Goal: Transaction & Acquisition: Purchase product/service

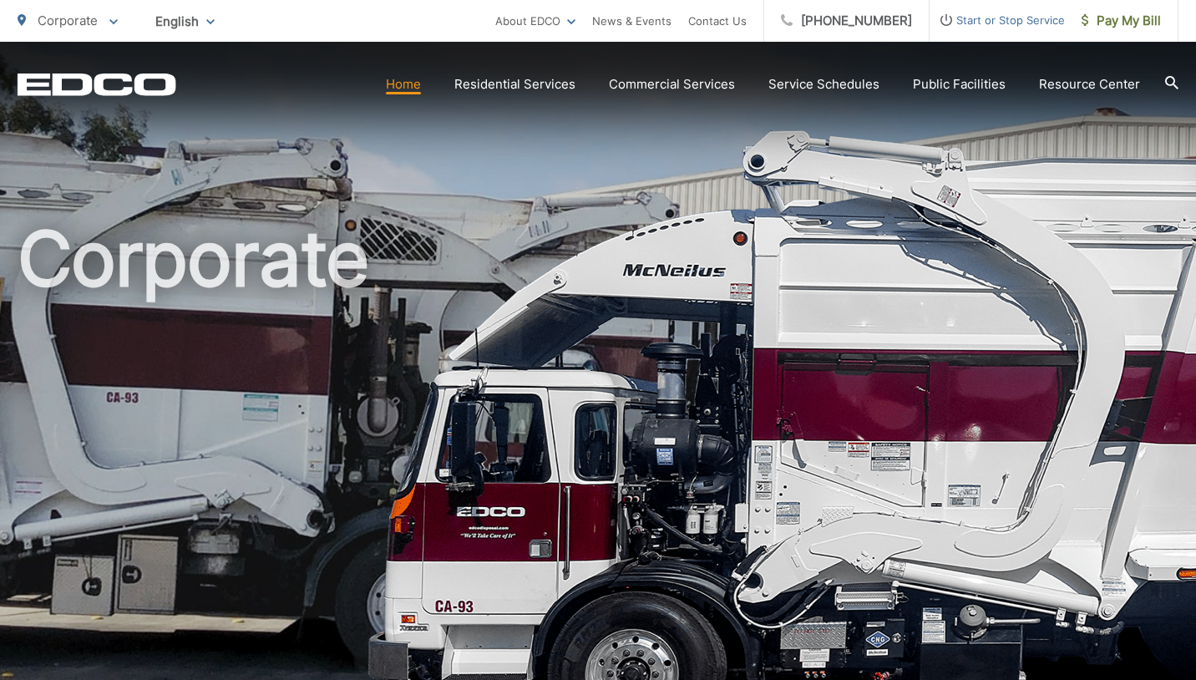
click at [1167, 81] on icon at bounding box center [1171, 82] width 13 height 13
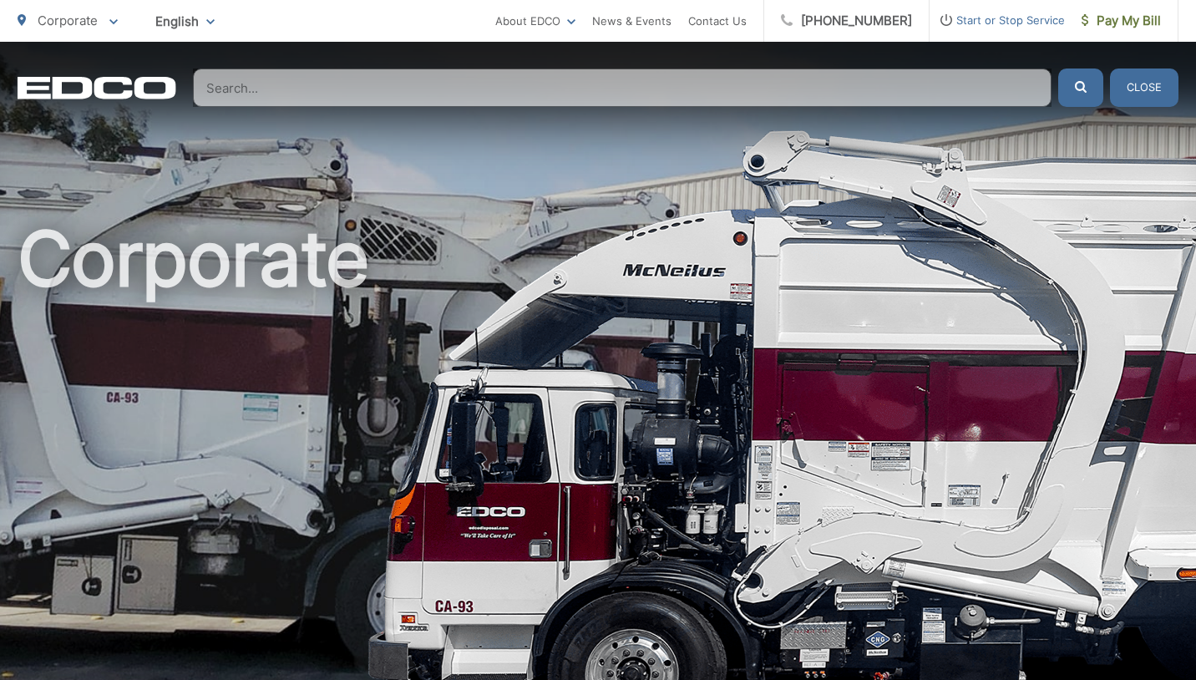
click at [772, 90] on input "Search" at bounding box center [622, 87] width 858 height 38
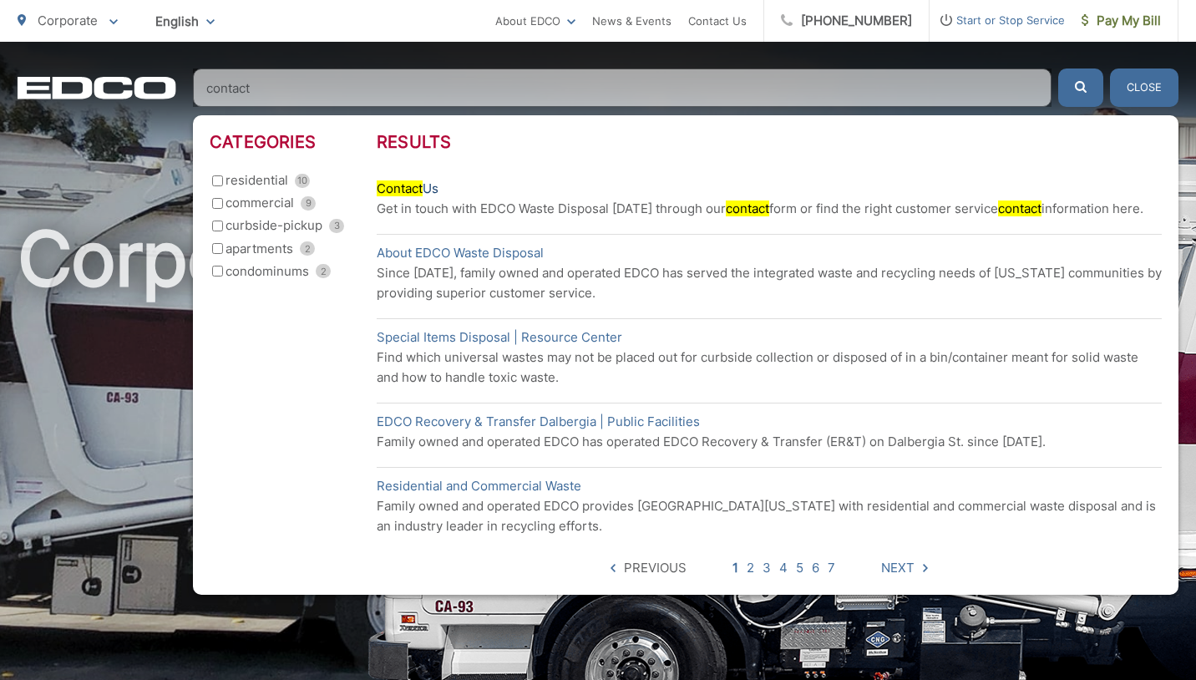
type input "contact"
click at [399, 185] on mark "Contact" at bounding box center [400, 188] width 46 height 16
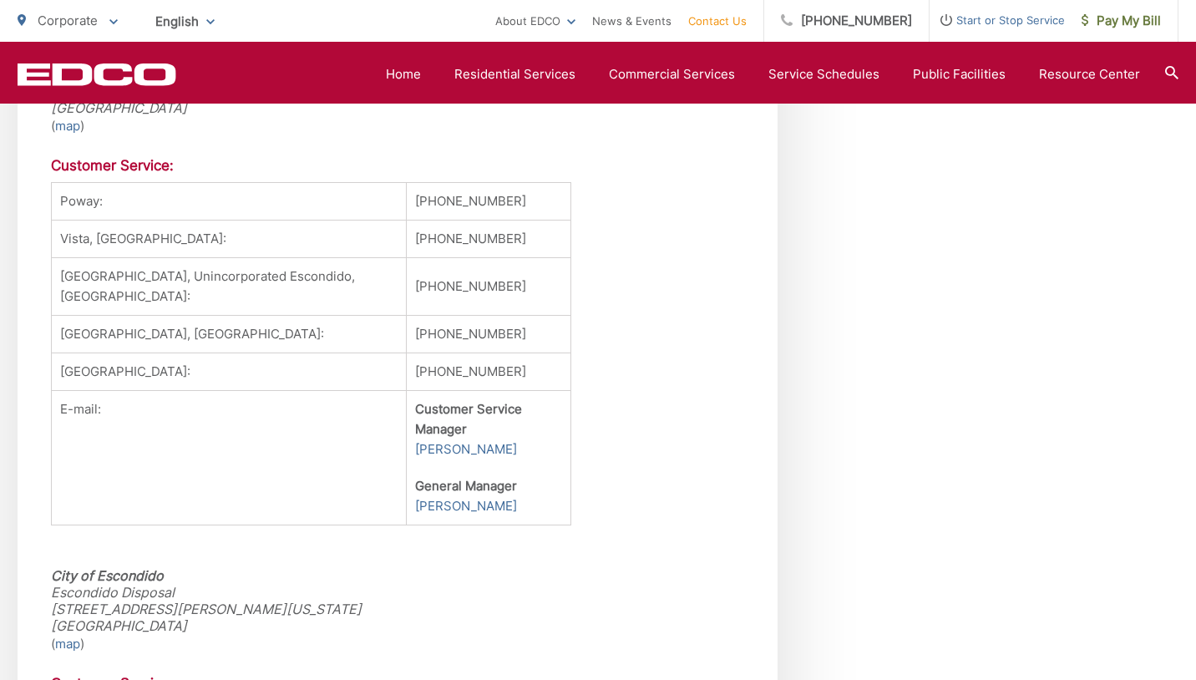
scroll to position [1599, 0]
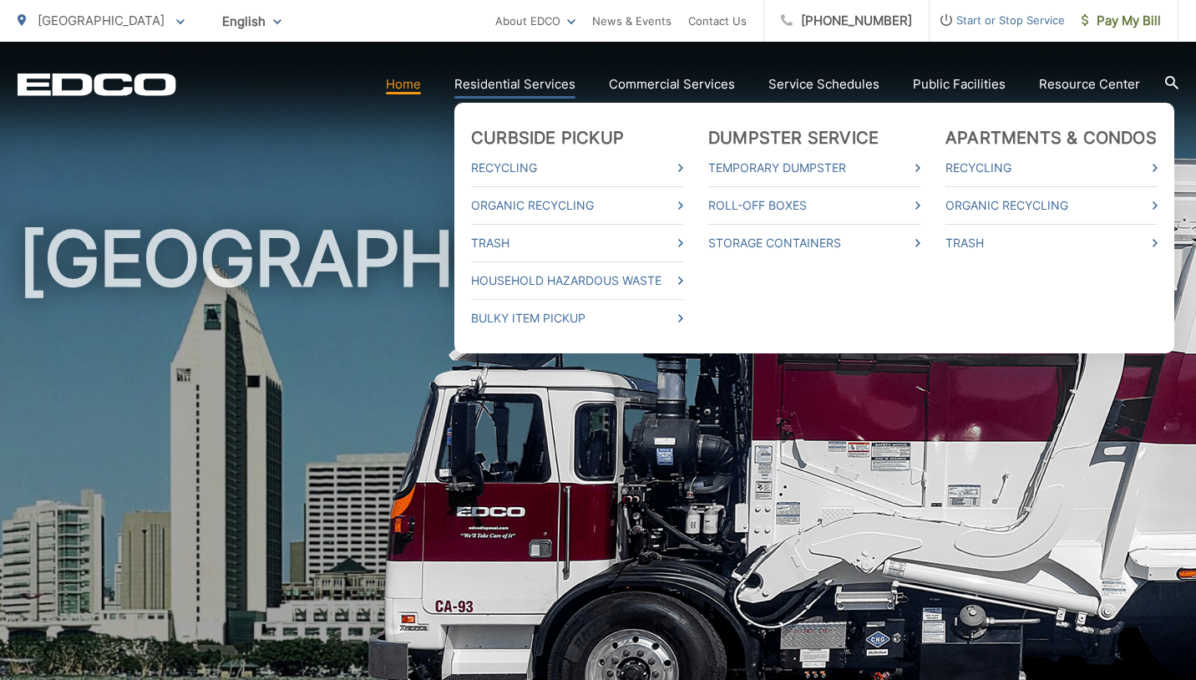
click at [525, 84] on link "Residential Services" at bounding box center [514, 84] width 121 height 20
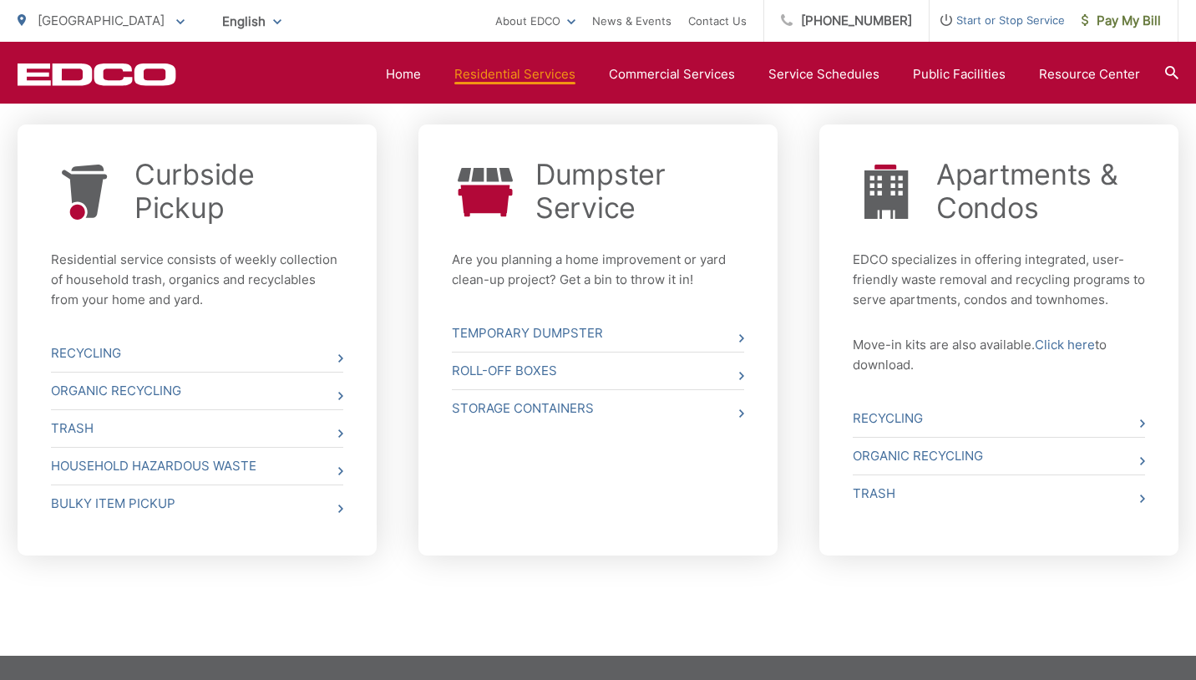
scroll to position [633, 0]
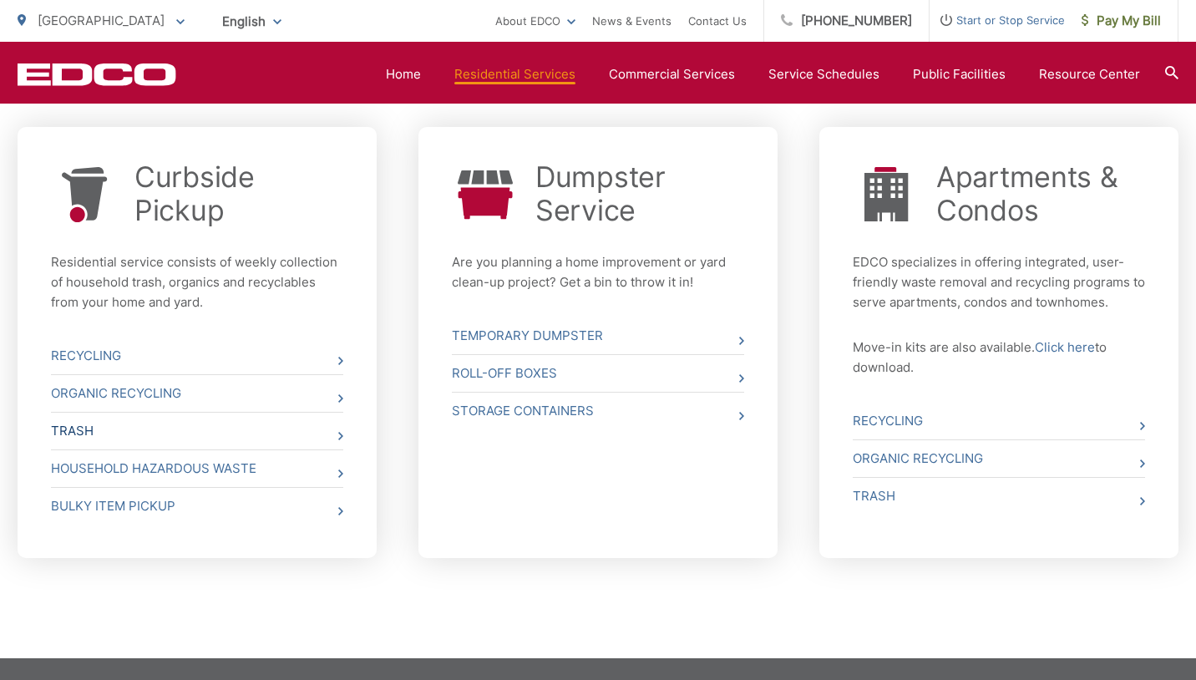
click at [74, 426] on link "Trash" at bounding box center [197, 431] width 292 height 37
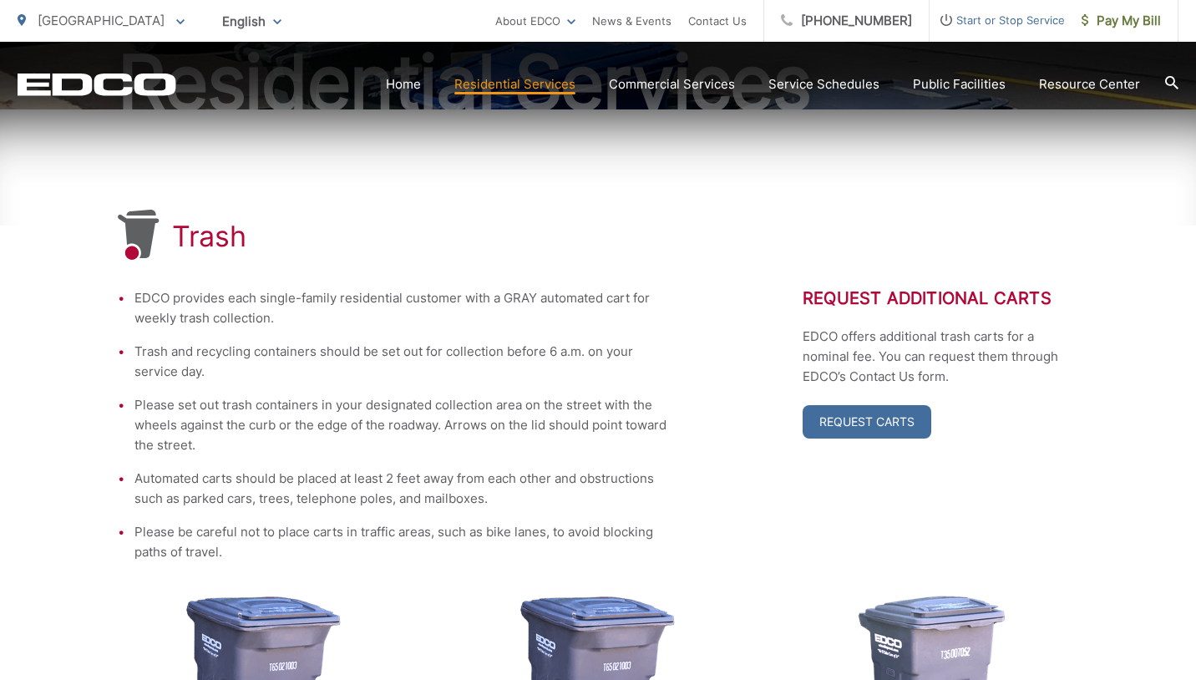
scroll to position [227, 0]
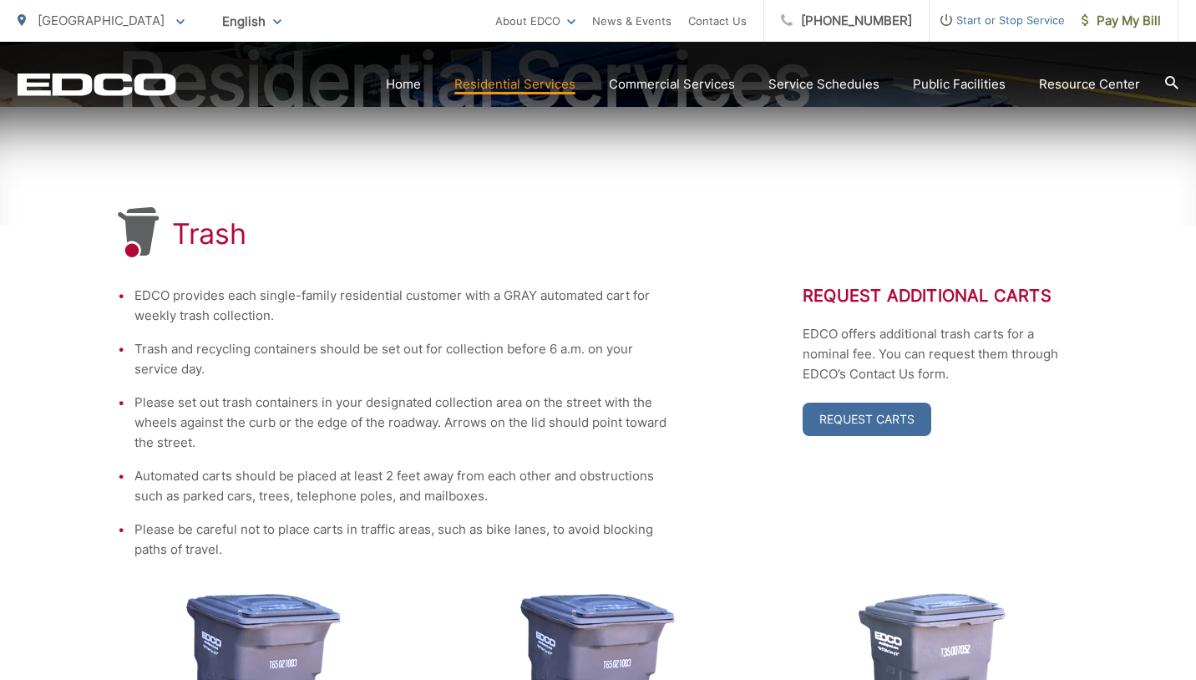
click at [1169, 81] on icon at bounding box center [1171, 82] width 13 height 13
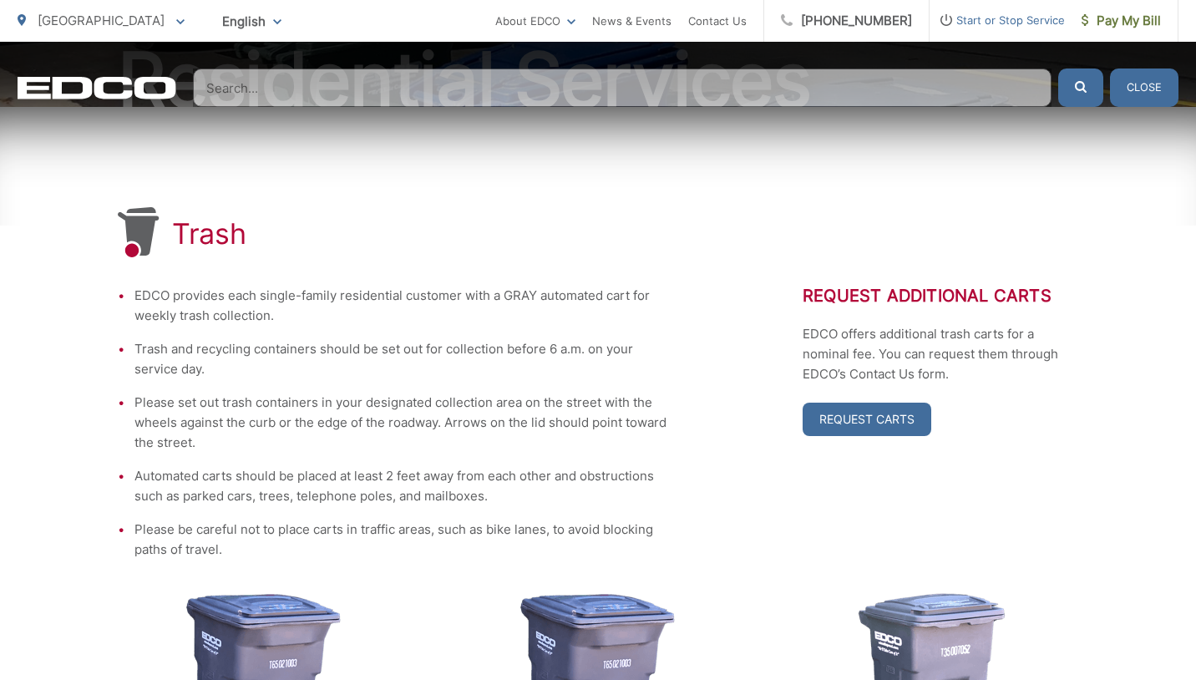
click at [757, 86] on input "Search" at bounding box center [622, 87] width 858 height 38
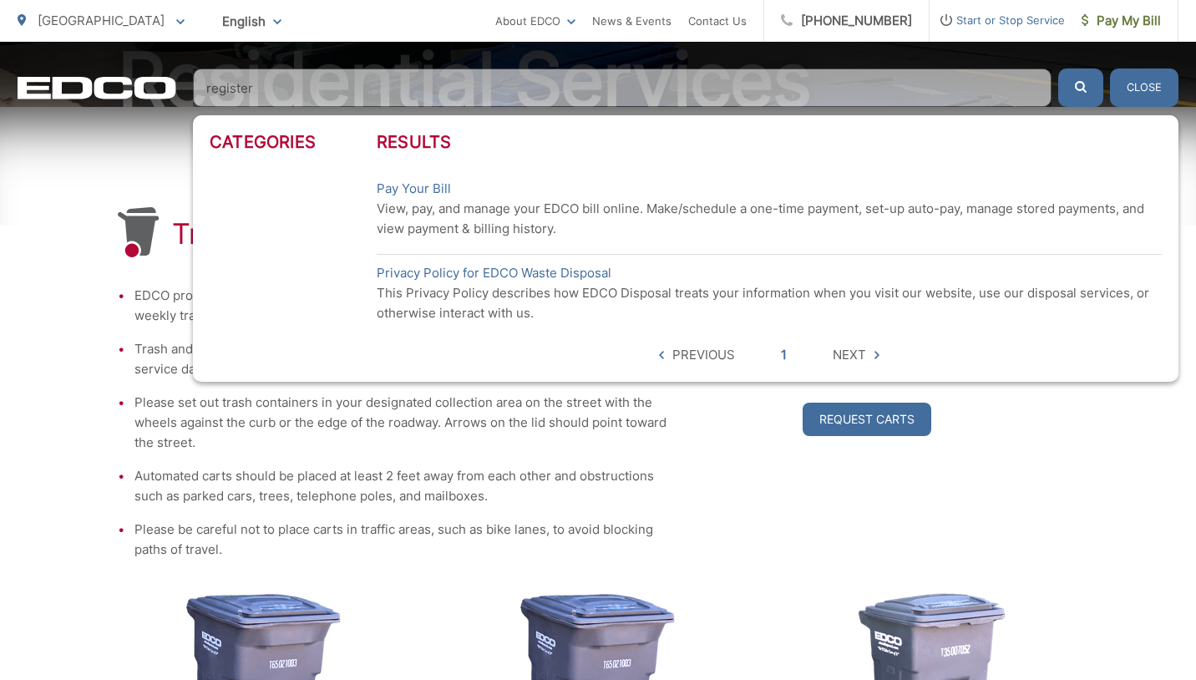
type input "register"
click at [1058, 68] on button "submit" at bounding box center [1080, 87] width 45 height 38
click at [1081, 86] on icon "submit" at bounding box center [1081, 87] width 12 height 12
click at [422, 186] on link "Pay Your Bill" at bounding box center [414, 189] width 74 height 20
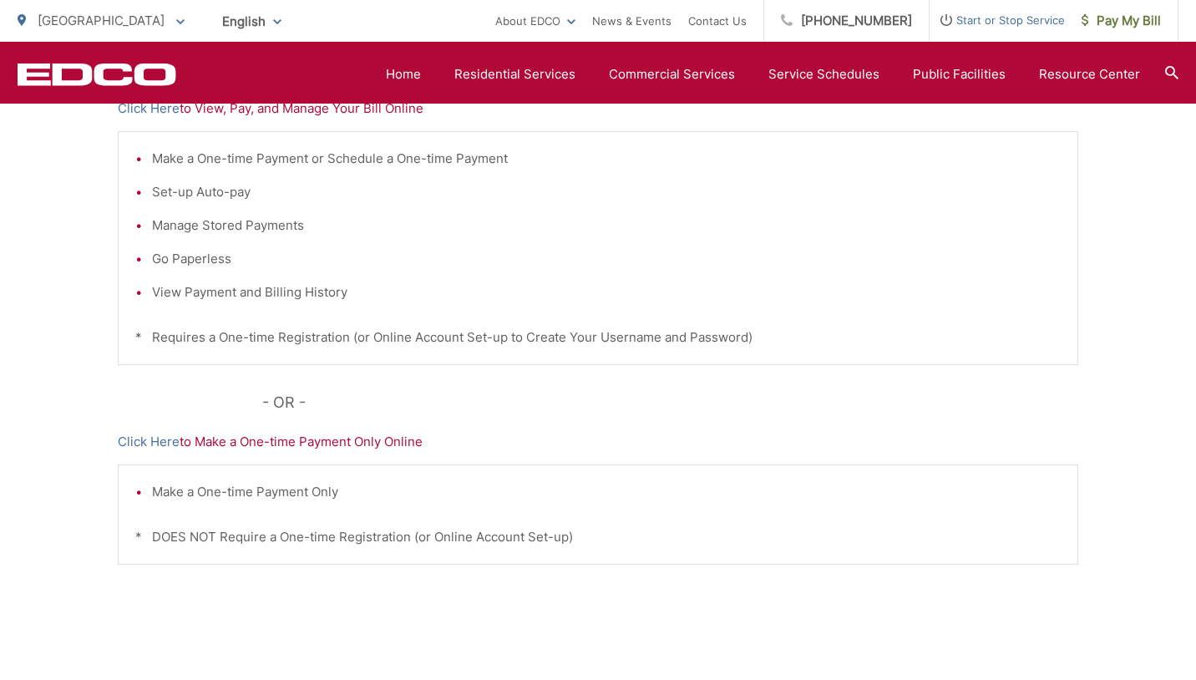
scroll to position [346, 0]
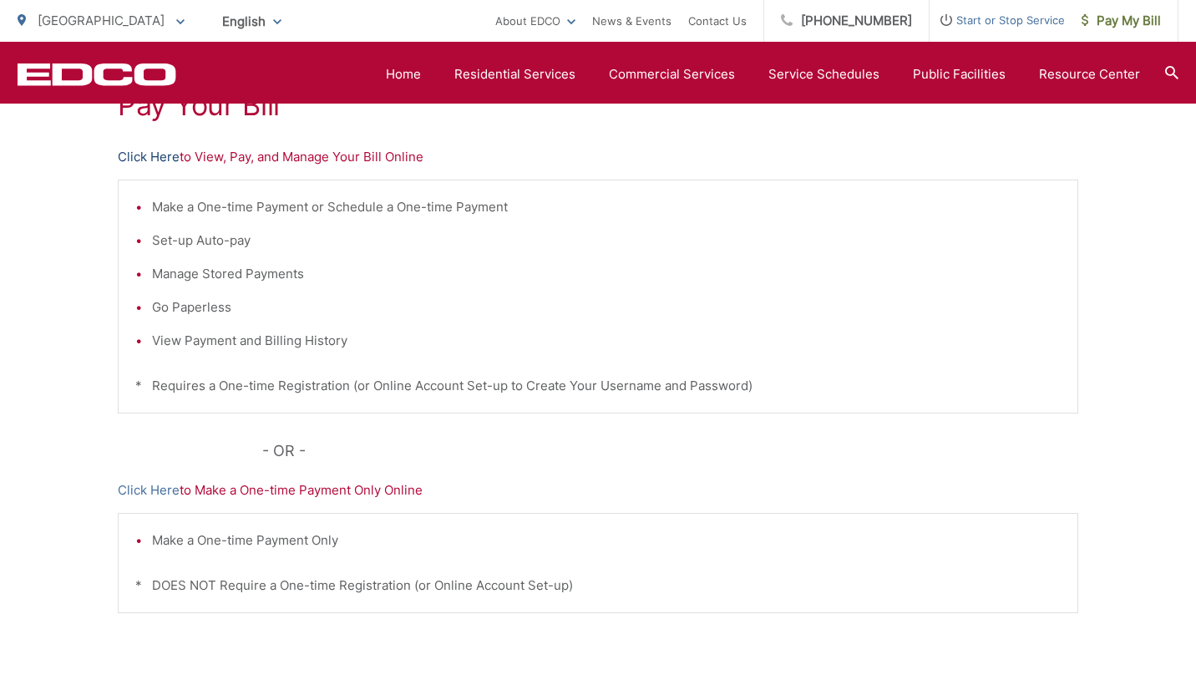
click at [166, 155] on link "Click Here" at bounding box center [149, 157] width 62 height 20
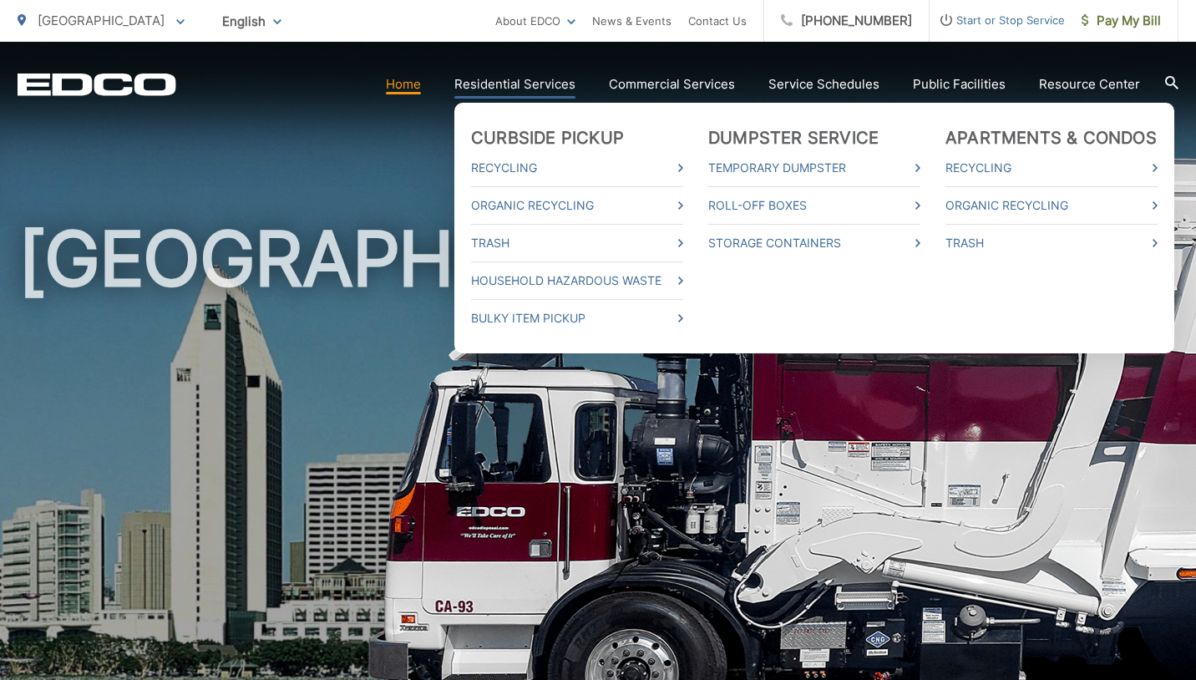
click at [526, 83] on link "Residential Services" at bounding box center [514, 84] width 121 height 20
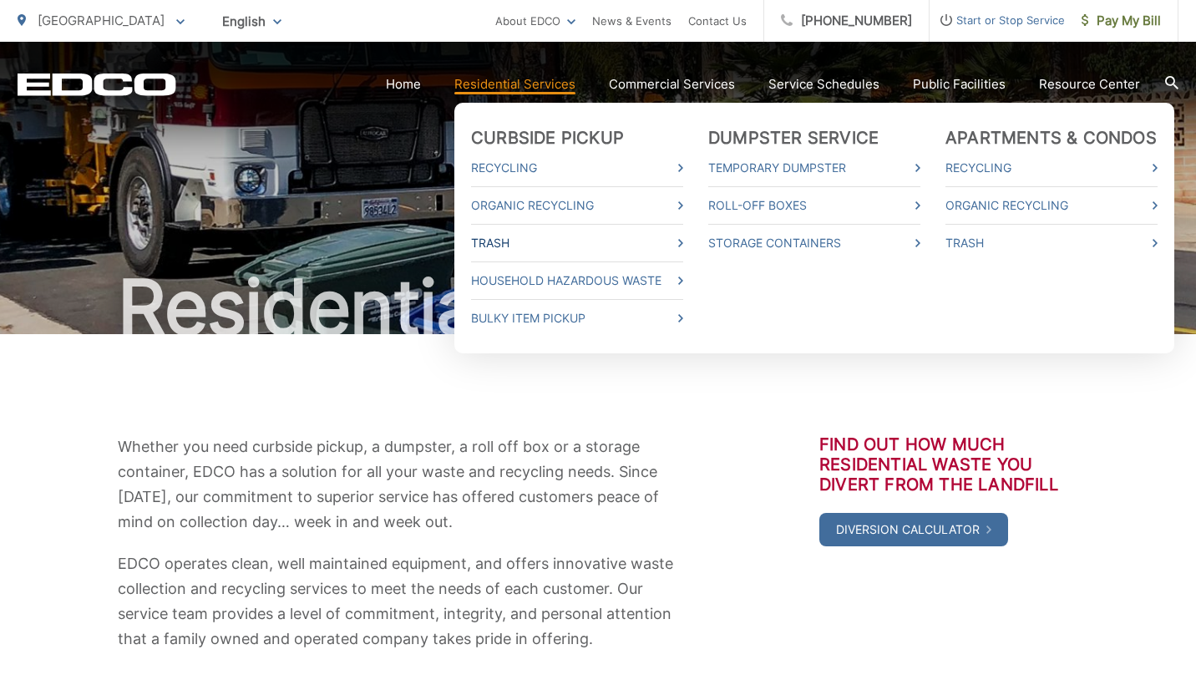
click at [498, 240] on link "Trash" at bounding box center [577, 243] width 212 height 20
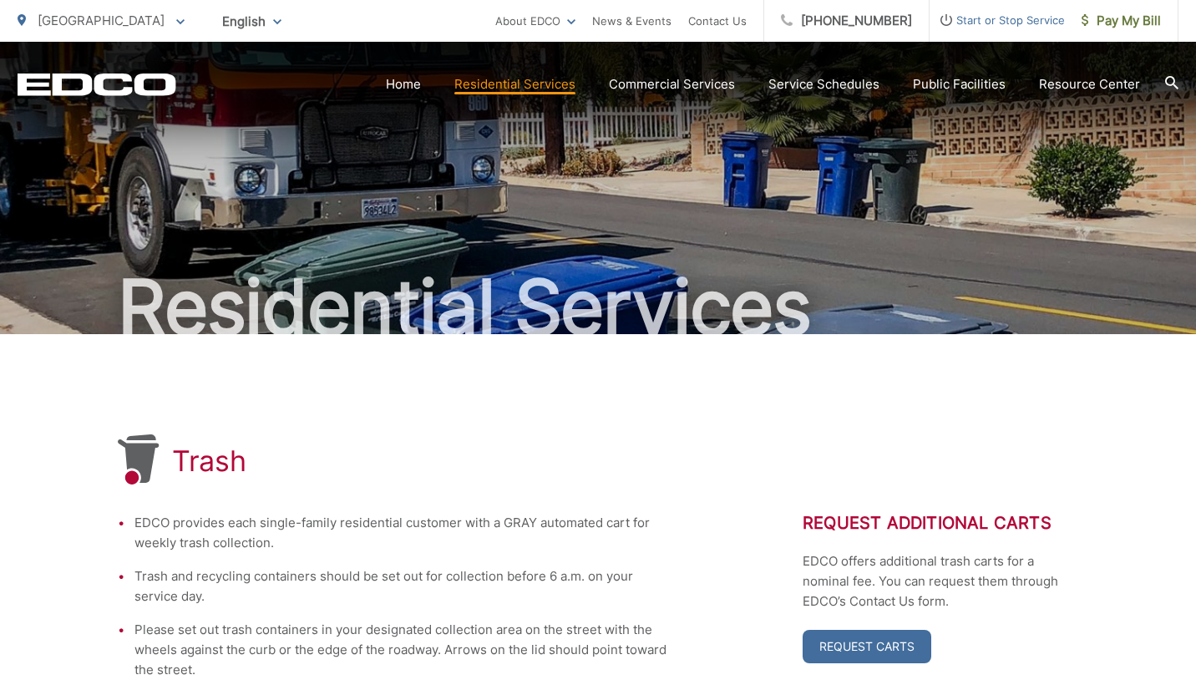
click at [1168, 82] on icon at bounding box center [1171, 82] width 13 height 13
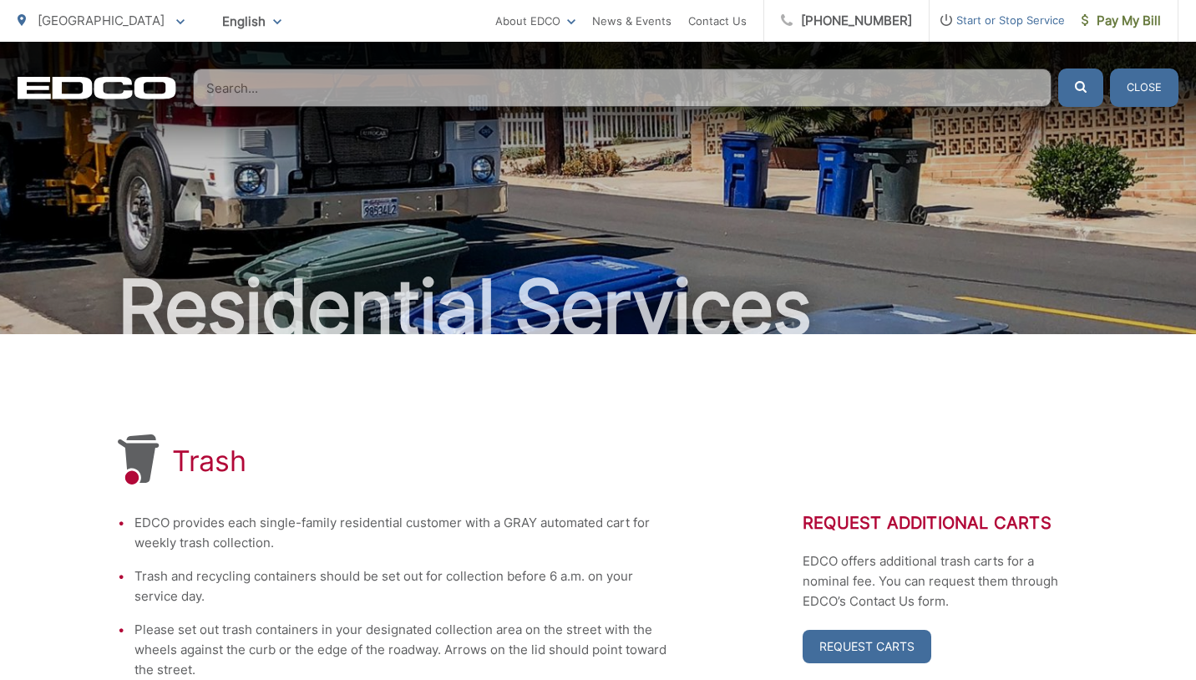
click at [516, 98] on input "Search" at bounding box center [622, 87] width 858 height 38
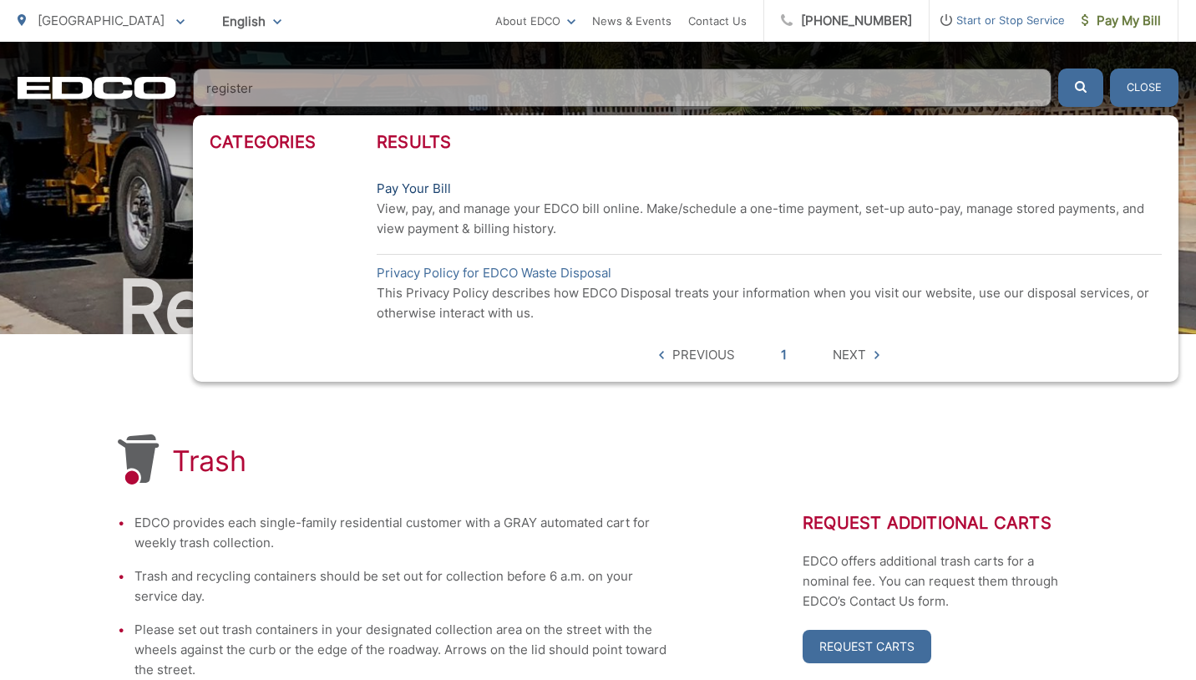
type input "register"
click at [425, 189] on link "Pay Your Bill" at bounding box center [414, 189] width 74 height 20
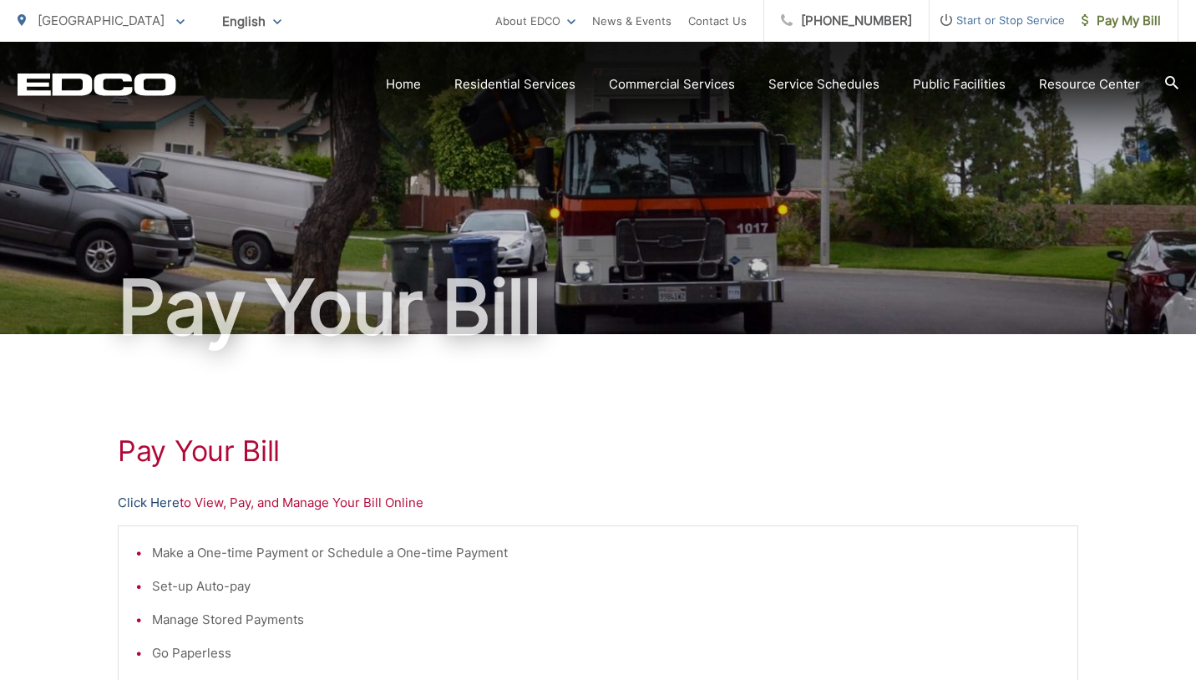
click at [162, 501] on link "Click Here" at bounding box center [149, 503] width 62 height 20
